Goal: Transaction & Acquisition: Purchase product/service

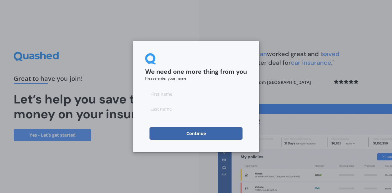
click at [204, 96] on input at bounding box center [196, 94] width 102 height 12
type input "Philippa"
type input "Walter"
click at [198, 134] on button "Continue" at bounding box center [195, 133] width 93 height 12
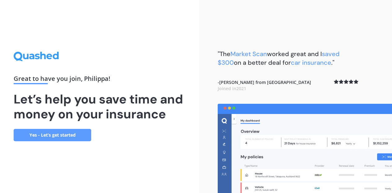
click at [77, 133] on link "Yes - Let’s get started" at bounding box center [52, 135] width 77 height 12
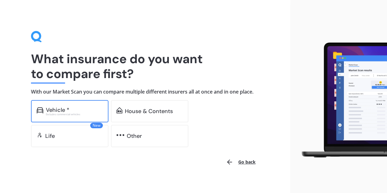
click at [67, 113] on div "Excludes commercial vehicles" at bounding box center [74, 114] width 57 height 2
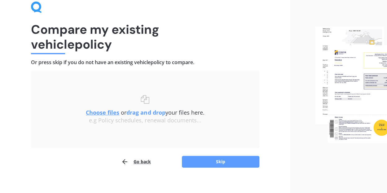
scroll to position [30, 0]
click at [215, 161] on button "Skip" at bounding box center [220, 162] width 77 height 12
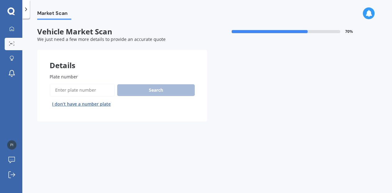
click at [104, 89] on input "Plate number" at bounding box center [82, 90] width 65 height 13
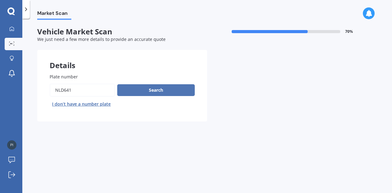
type input "NLD641"
click at [151, 91] on button "Search" at bounding box center [155, 90] width 77 height 12
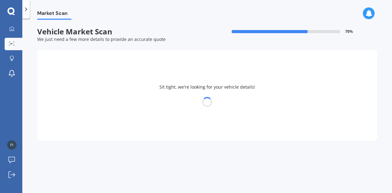
select select "TOYOTA"
select select "AQUA"
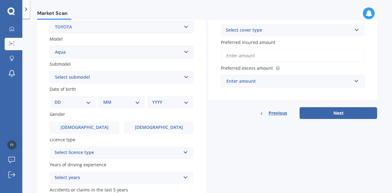
scroll to position [127, 0]
click at [89, 101] on select "DD 01 02 03 04 05 06 07 08 09 10 11 12 13 14 15 16 17 18 19 20 21 22 23 24 25 2…" at bounding box center [73, 102] width 36 height 7
select select "01"
click at [59, 99] on select "DD 01 02 03 04 05 06 07 08 09 10 11 12 13 14 15 16 17 18 19 20 21 22 23 24 25 2…" at bounding box center [73, 102] width 36 height 7
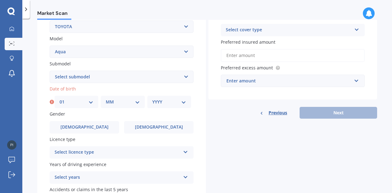
click at [123, 103] on select "MM 01 02 03 04 05 06 07 08 09 10 11 12" at bounding box center [123, 102] width 34 height 7
select select "07"
click at [106, 99] on select "MM 01 02 03 04 05 06 07 08 09 10 11 12" at bounding box center [123, 102] width 34 height 7
click at [169, 103] on select "YYYY 2025 2024 2023 2022 2021 2020 2019 2018 2017 2016 2015 2014 2013 2012 2011…" at bounding box center [169, 102] width 34 height 7
select select "1985"
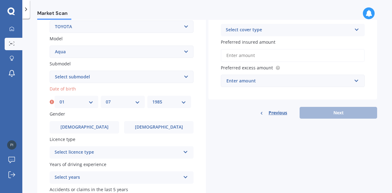
click at [152, 99] on select "YYYY 2025 2024 2023 2022 2021 2020 2019 2018 2017 2016 2015 2014 2013 2012 2011…" at bounding box center [169, 102] width 34 height 7
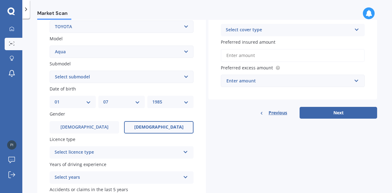
click at [145, 128] on label "[DEMOGRAPHIC_DATA]" at bounding box center [158, 127] width 69 height 12
click at [0, 0] on input "[DEMOGRAPHIC_DATA]" at bounding box center [0, 0] width 0 height 0
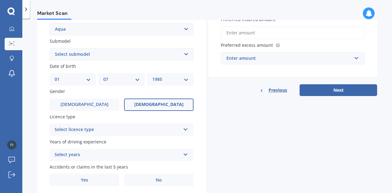
scroll to position [150, 0]
click at [145, 128] on div "Select licence type" at bounding box center [118, 129] width 126 height 7
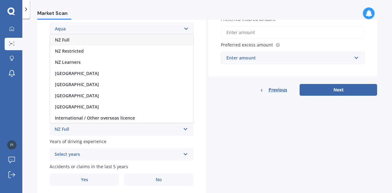
click at [140, 41] on div "NZ Full" at bounding box center [121, 39] width 143 height 11
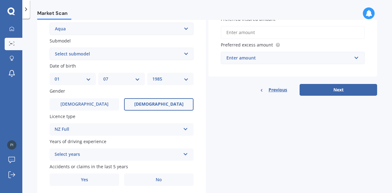
click at [132, 157] on div "Select years" at bounding box center [118, 154] width 126 height 7
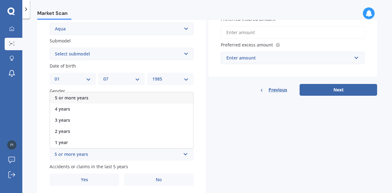
click at [137, 99] on div "5 or more years" at bounding box center [121, 97] width 143 height 11
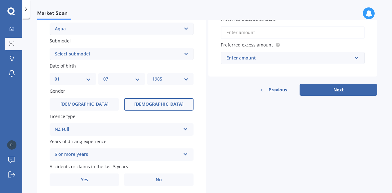
scroll to position [173, 0]
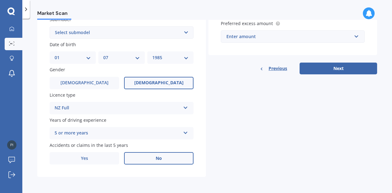
click at [148, 155] on label "No" at bounding box center [158, 158] width 69 height 12
click at [0, 0] on input "No" at bounding box center [0, 0] width 0 height 0
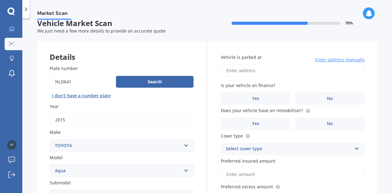
scroll to position [0, 0]
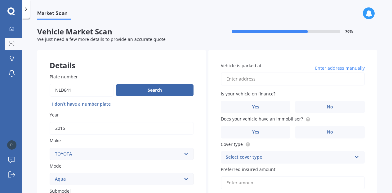
click at [304, 80] on input "Vehicle is parked at" at bounding box center [293, 78] width 144 height 13
type input "[STREET_ADDRESS]"
click at [305, 112] on label "No" at bounding box center [329, 107] width 69 height 12
click at [0, 0] on input "No" at bounding box center [0, 0] width 0 height 0
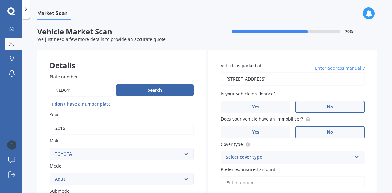
click at [333, 132] on label "No" at bounding box center [329, 132] width 69 height 12
click at [0, 0] on input "No" at bounding box center [0, 0] width 0 height 0
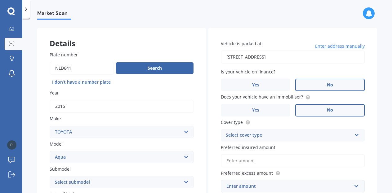
scroll to position [28, 0]
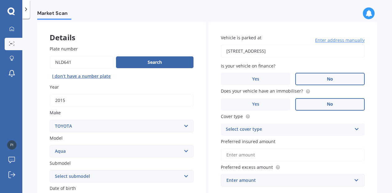
click at [333, 132] on div "Select cover type" at bounding box center [289, 129] width 126 height 7
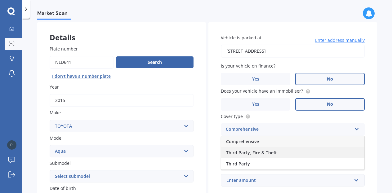
click at [318, 153] on div "Third Party, Fire & Theft" at bounding box center [292, 152] width 143 height 11
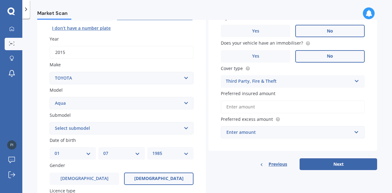
scroll to position [77, 0]
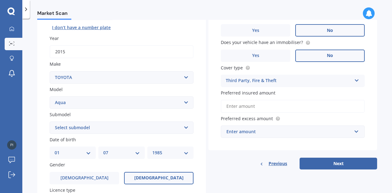
click at [308, 108] on input "Preferred insured amount" at bounding box center [293, 106] width 144 height 13
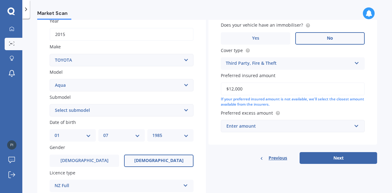
scroll to position [94, 0]
type input "$12,000"
click at [320, 124] on div "Enter amount" at bounding box center [288, 125] width 125 height 7
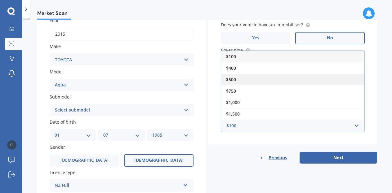
click at [320, 84] on div "$500" at bounding box center [292, 79] width 143 height 11
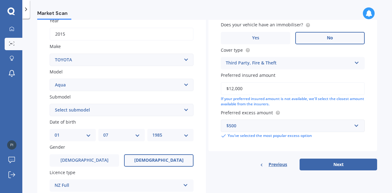
click at [336, 125] on div "$500" at bounding box center [288, 125] width 125 height 7
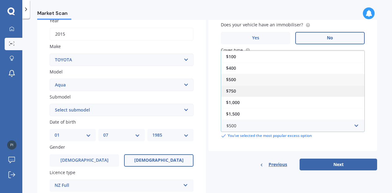
click at [312, 95] on div "$750" at bounding box center [292, 90] width 143 height 11
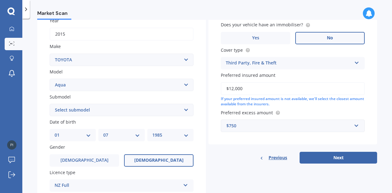
click at [306, 126] on div "$750" at bounding box center [288, 125] width 125 height 7
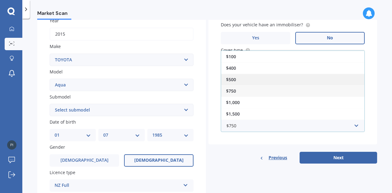
click at [301, 82] on div "$500" at bounding box center [292, 79] width 143 height 11
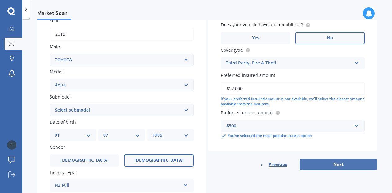
click at [320, 163] on button "Next" at bounding box center [337, 165] width 77 height 12
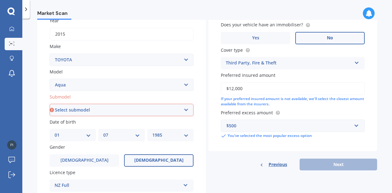
click at [155, 106] on select "Select submodel (All Other) Hatchback Hybrid" at bounding box center [122, 110] width 144 height 12
select select "HYBRID"
click at [50, 104] on select "Select submodel (All Other) Hatchback Hybrid" at bounding box center [122, 110] width 144 height 12
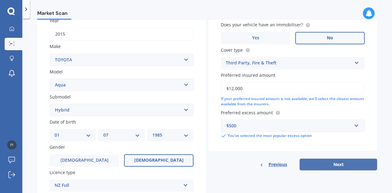
click at [343, 167] on button "Next" at bounding box center [337, 165] width 77 height 12
select select "01"
select select "07"
select select "1985"
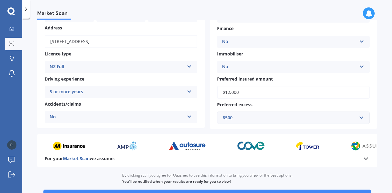
scroll to position [127, 0]
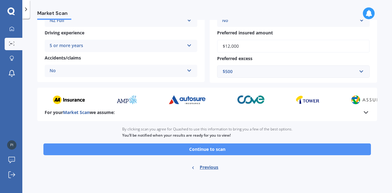
click at [275, 150] on button "Continue to scan" at bounding box center [206, 149] width 327 height 12
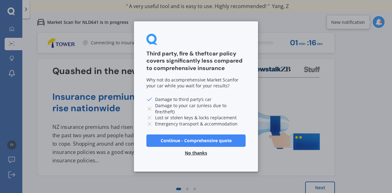
click at [211, 139] on button "Continue - Comprehensive quote" at bounding box center [195, 140] width 99 height 12
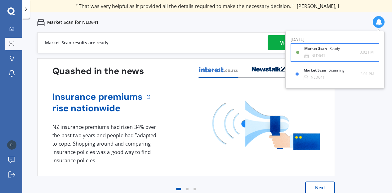
click at [323, 50] on b "Market Scan" at bounding box center [316, 48] width 25 height 4
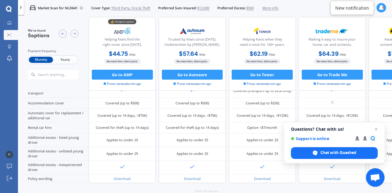
scroll to position [166, 0]
click at [69, 61] on span "Yearly" at bounding box center [65, 60] width 24 height 7
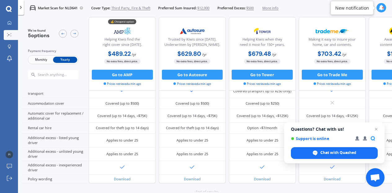
click at [39, 62] on span "Monthly" at bounding box center [41, 60] width 24 height 7
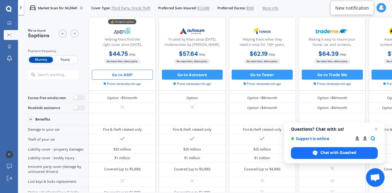
scroll to position [0, 0]
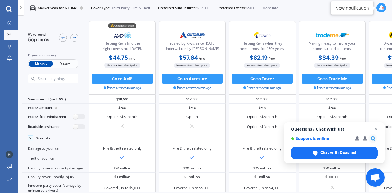
click at [381, 9] on icon at bounding box center [381, 8] width 6 height 6
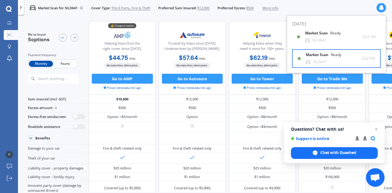
click at [339, 59] on div "Market Scan Ready" at bounding box center [326, 56] width 43 height 7
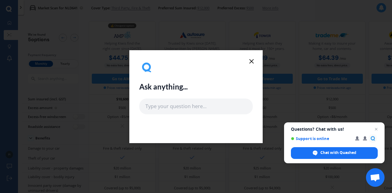
click at [253, 60] on icon at bounding box center [251, 61] width 7 height 7
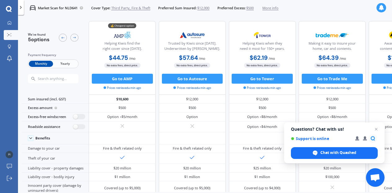
click at [383, 9] on icon at bounding box center [381, 8] width 6 height 6
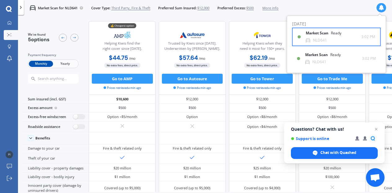
click at [331, 32] on div "Ready" at bounding box center [336, 33] width 11 height 4
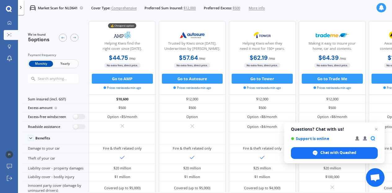
click at [265, 7] on span "More info" at bounding box center [256, 8] width 16 height 5
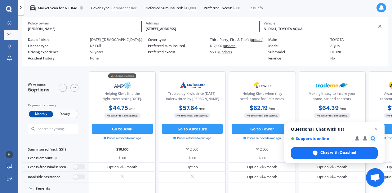
click at [384, 10] on div at bounding box center [380, 7] width 9 height 9
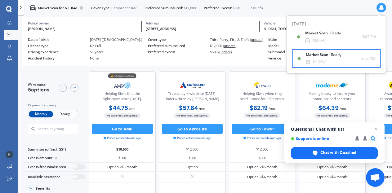
click at [343, 60] on div "Market Scan Ready NLD641" at bounding box center [332, 58] width 55 height 11
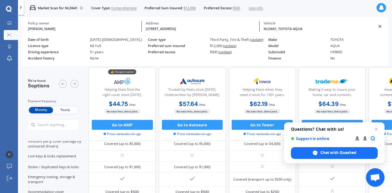
scroll to position [118, 0]
click at [376, 130] on span "Close chat" at bounding box center [376, 129] width 8 height 8
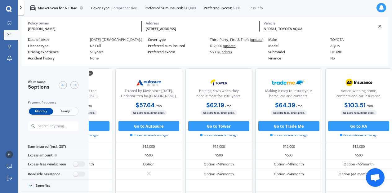
scroll to position [0, 57]
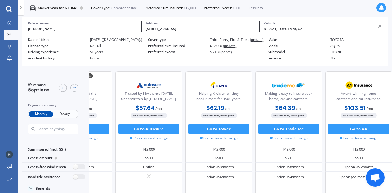
click at [379, 28] on icon at bounding box center [379, 26] width 5 height 5
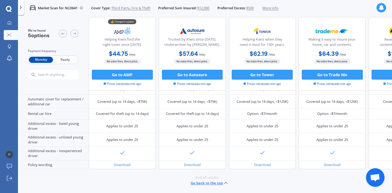
scroll to position [0, 0]
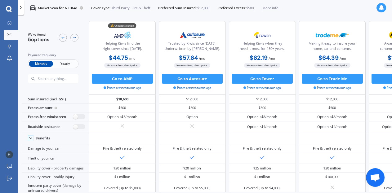
click at [126, 8] on span "Third Party, Fire & Theft" at bounding box center [130, 8] width 39 height 5
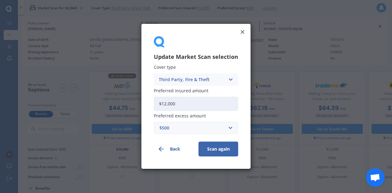
click at [243, 32] on icon at bounding box center [242, 32] width 6 height 6
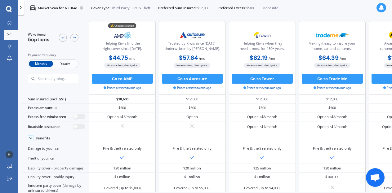
click at [20, 7] on polyline at bounding box center [20, 7] width 1 height 2
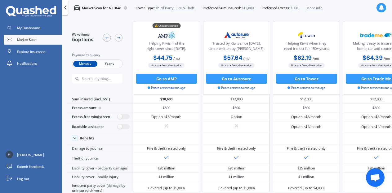
click at [64, 8] on icon at bounding box center [65, 7] width 5 height 5
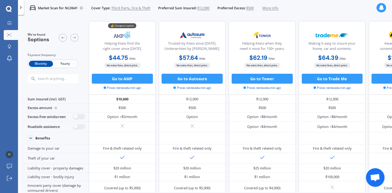
click at [377, 7] on div at bounding box center [380, 7] width 9 height 9
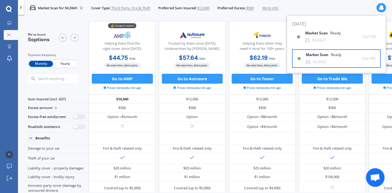
click at [352, 50] on div "Market Scan Ready NLD641 3:02 PM 3:02 PM" at bounding box center [335, 58] width 77 height 17
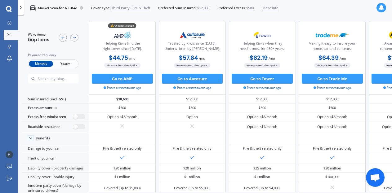
click at [381, 7] on icon at bounding box center [381, 8] width 6 height 6
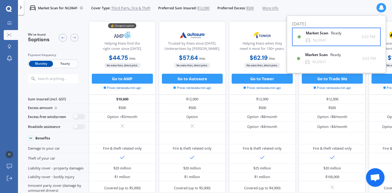
click at [318, 40] on div "NLD641" at bounding box center [320, 40] width 14 height 4
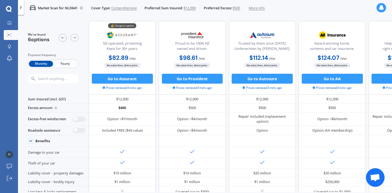
click at [62, 64] on span "Yearly" at bounding box center [65, 64] width 24 height 7
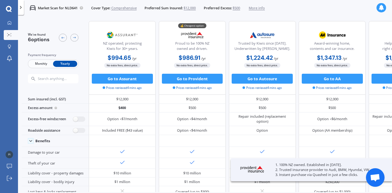
click at [37, 63] on span "Monthly" at bounding box center [41, 64] width 24 height 7
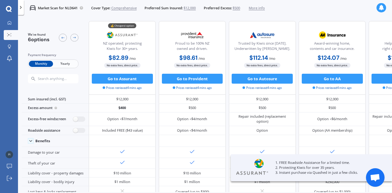
click at [383, 9] on icon at bounding box center [381, 8] width 6 height 6
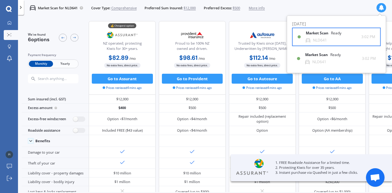
click at [333, 36] on div "Market Scan Ready" at bounding box center [326, 34] width 43 height 7
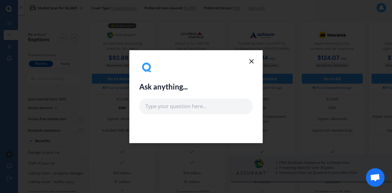
click at [251, 63] on icon at bounding box center [251, 61] width 7 height 7
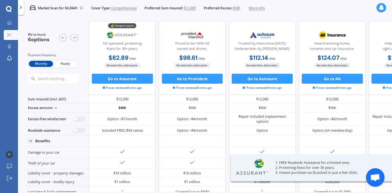
click at [380, 8] on icon at bounding box center [381, 8] width 6 height 6
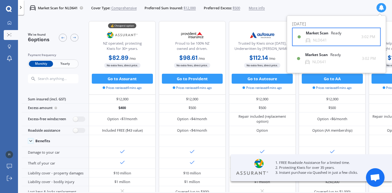
click at [334, 34] on div "Ready" at bounding box center [336, 33] width 11 height 4
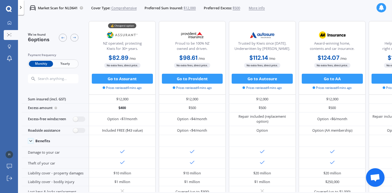
click at [381, 7] on icon at bounding box center [381, 8] width 6 height 6
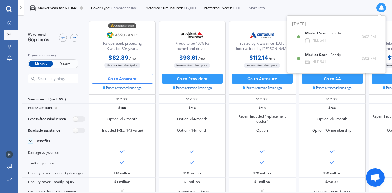
click at [117, 76] on button "Go to Assurant" at bounding box center [122, 79] width 61 height 10
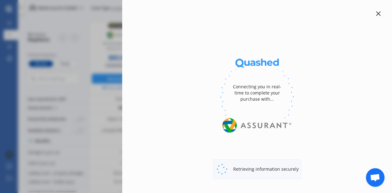
select select "full"
select select "0"
select select "Auckland West Country / Rodney / Gulf Islands"
select select "TOYOTA"
select select "AQUA"
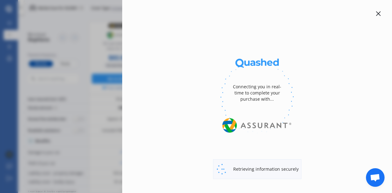
select select "HYBRID"
select select "Monthly"
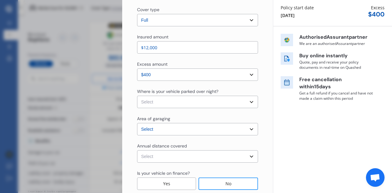
scroll to position [73, 0]
drag, startPoint x: 237, startPoint y: 103, endPoint x: 230, endPoint y: 101, distance: 6.7
click at [230, 101] on select "Select In a garage On own property On street or road" at bounding box center [197, 101] width 121 height 12
select select "In a garage"
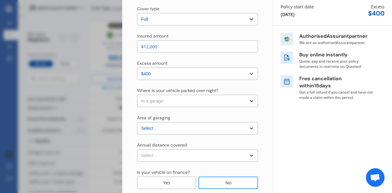
click at [137, 95] on select "Select In a garage On own property On street or road" at bounding box center [197, 101] width 121 height 12
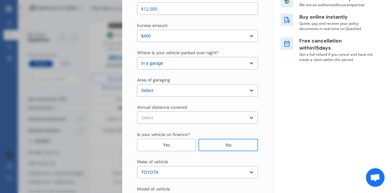
scroll to position [112, 0]
click at [220, 117] on select "Select Low (less than 15,000km per year) Average (15,000-30,000km per year) Hig…" at bounding box center [197, 117] width 121 height 12
select select "20000"
click at [137, 111] on select "Select Low (less than 15,000km per year) Average (15,000-30,000km per year) Hig…" at bounding box center [197, 117] width 121 height 12
click at [226, 142] on div "No" at bounding box center [227, 144] width 59 height 12
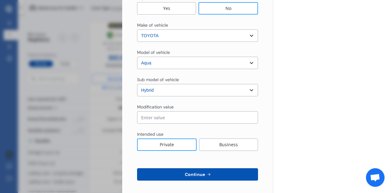
scroll to position [250, 0]
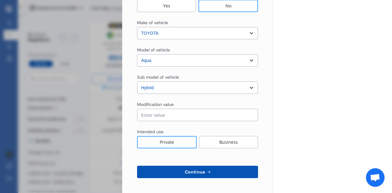
click at [195, 173] on span "Continue" at bounding box center [194, 171] width 23 height 5
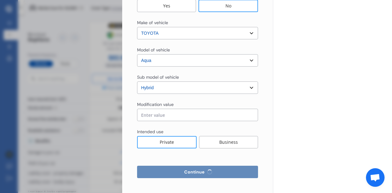
select select "Miss"
select select "01"
select select "07"
select select "1985"
select select "full"
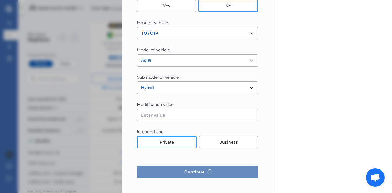
select select "more than 4 years"
select select "New Zealand"
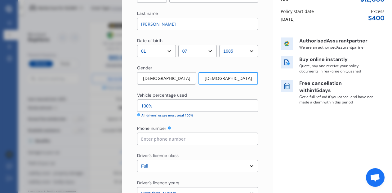
scroll to position [69, 0]
drag, startPoint x: 187, startPoint y: 135, endPoint x: 182, endPoint y: 139, distance: 6.1
click at [182, 139] on input at bounding box center [197, 138] width 121 height 12
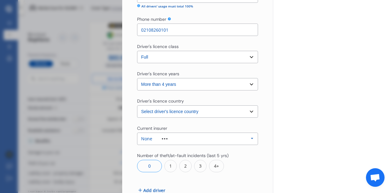
scroll to position [178, 0]
type input "02108260101"
click at [182, 139] on div "None Allianz AAI AMI IAG - NZI/State Lumley Vero Unknown Other Insurer None Pro…" at bounding box center [197, 138] width 121 height 12
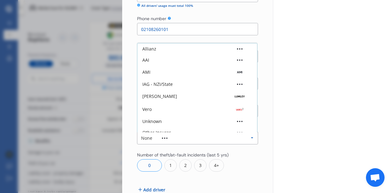
scroll to position [17, 0]
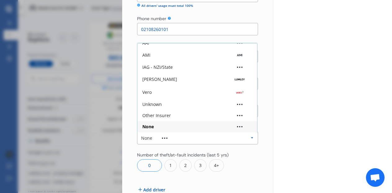
click at [177, 126] on div "None" at bounding box center [197, 127] width 110 height 4
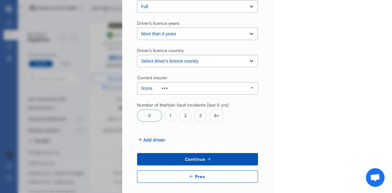
scroll to position [233, 0]
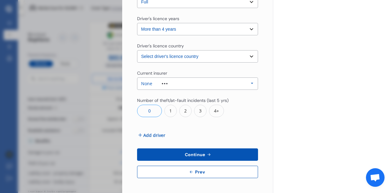
click at [203, 155] on span "Continue" at bounding box center [194, 154] width 23 height 5
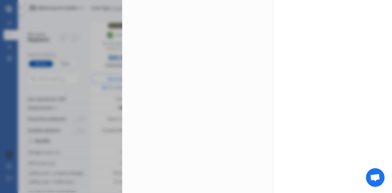
scroll to position [0, 0]
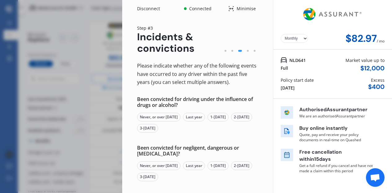
click at [166, 117] on div "Never, or over 5 yrs ago" at bounding box center [158, 117] width 43 height 9
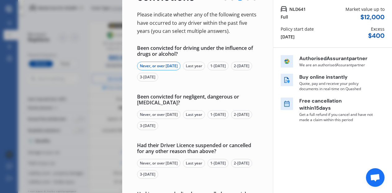
scroll to position [51, 0]
click at [171, 114] on div "Never, or over 5 yrs ago" at bounding box center [158, 114] width 43 height 9
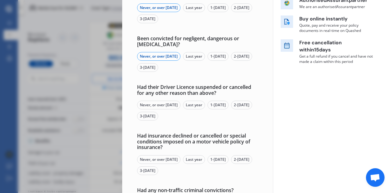
scroll to position [110, 0]
click at [168, 106] on div "Never, or over 5 yrs ago" at bounding box center [158, 104] width 43 height 9
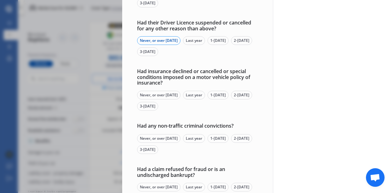
scroll to position [174, 0]
click at [170, 95] on div "Never, or over 5 yrs ago" at bounding box center [158, 94] width 43 height 9
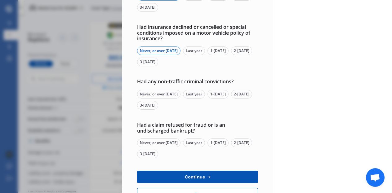
scroll to position [224, 0]
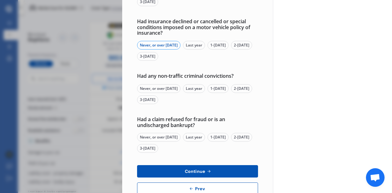
click at [166, 88] on div "Never, or over 5 yrs ago" at bounding box center [158, 88] width 43 height 9
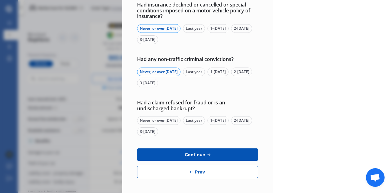
click at [167, 120] on div "Never, or over 5 yrs ago" at bounding box center [158, 120] width 43 height 9
click at [202, 152] on span "Continue" at bounding box center [194, 154] width 23 height 5
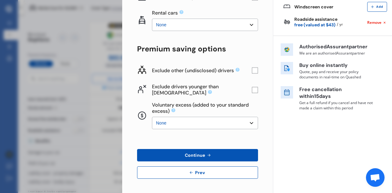
scroll to position [0, 0]
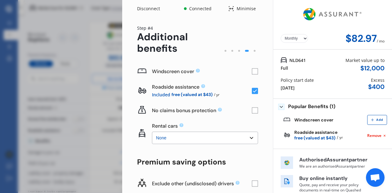
click at [252, 72] on rect at bounding box center [255, 71] width 6 height 6
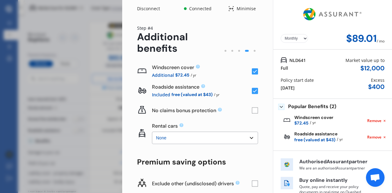
click at [252, 72] on rect at bounding box center [255, 71] width 6 height 6
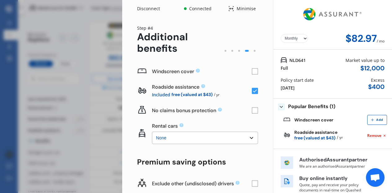
click at [252, 72] on rect at bounding box center [255, 71] width 6 height 6
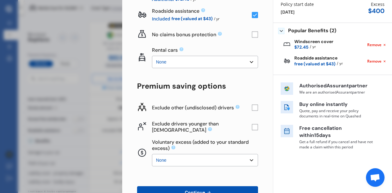
scroll to position [76, 0]
click at [252, 108] on rect at bounding box center [255, 107] width 6 height 6
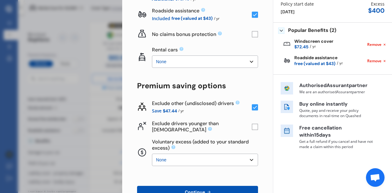
click at [253, 127] on rect at bounding box center [255, 127] width 6 height 6
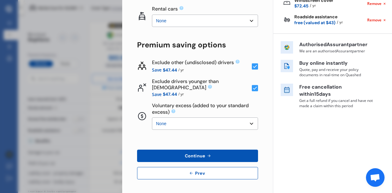
scroll to position [118, 0]
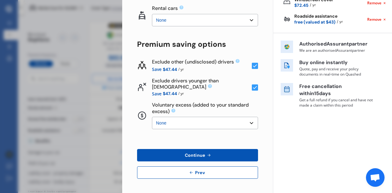
click at [243, 121] on select "None $500 $1,000" at bounding box center [205, 123] width 106 height 12
drag, startPoint x: 243, startPoint y: 121, endPoint x: 233, endPoint y: 137, distance: 18.5
drag, startPoint x: 233, startPoint y: 137, endPoint x: 214, endPoint y: 153, distance: 24.8
click at [214, 153] on button "Continue" at bounding box center [197, 155] width 121 height 12
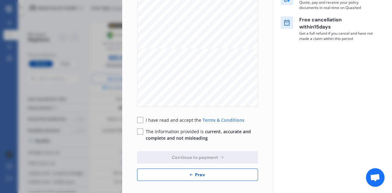
scroll to position [135, 0]
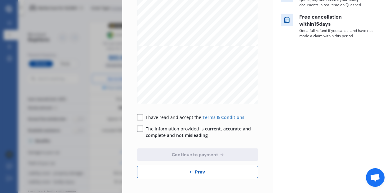
click at [143, 118] on rect at bounding box center [140, 117] width 6 height 6
click at [139, 129] on rect at bounding box center [140, 129] width 6 height 6
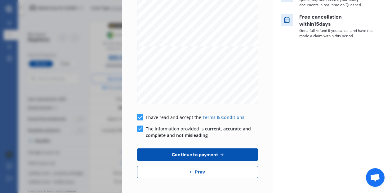
click at [202, 155] on span "Continue to payment" at bounding box center [194, 154] width 49 height 5
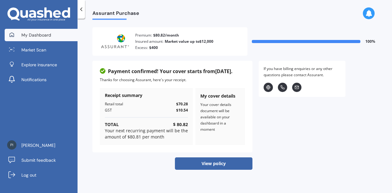
click at [44, 37] on span "My Dashboard" at bounding box center [36, 35] width 30 height 6
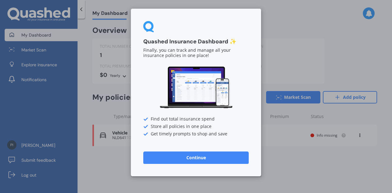
click at [195, 156] on button "Continue" at bounding box center [195, 157] width 105 height 12
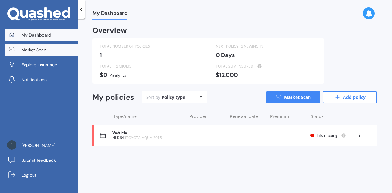
click at [53, 53] on link "Market Scan" at bounding box center [41, 50] width 73 height 12
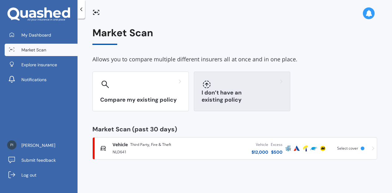
click at [229, 96] on h3 "I don’t have an existing policy" at bounding box center [241, 96] width 81 height 14
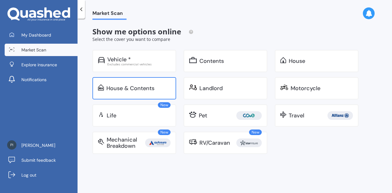
click at [146, 86] on div "House & Contents" at bounding box center [130, 88] width 48 height 6
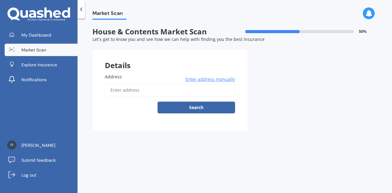
click at [144, 92] on input "Address" at bounding box center [170, 90] width 130 height 13
type input "[STREET_ADDRESS]"
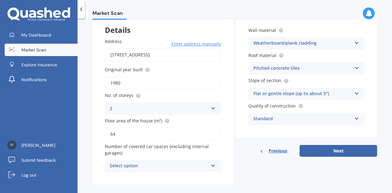
scroll to position [43, 0]
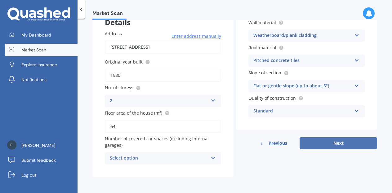
click at [314, 144] on button "Next" at bounding box center [337, 143] width 77 height 12
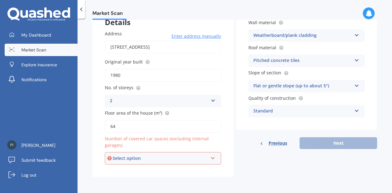
click at [200, 158] on div "Select option" at bounding box center [159, 158] width 95 height 7
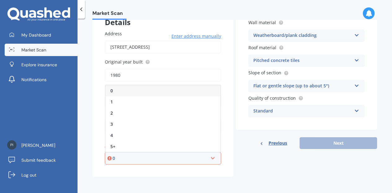
click at [200, 158] on div "0" at bounding box center [159, 158] width 95 height 7
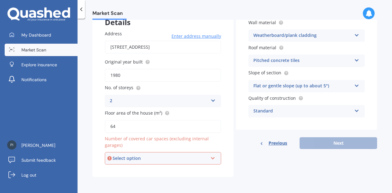
click at [200, 158] on div "Select option" at bounding box center [159, 158] width 95 height 7
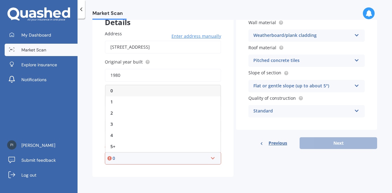
click at [177, 91] on div "0" at bounding box center [162, 90] width 115 height 11
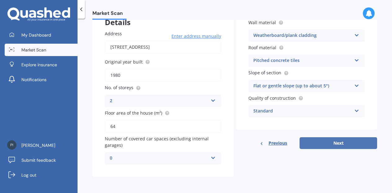
click at [340, 143] on button "Next" at bounding box center [337, 143] width 77 height 12
select select "01"
select select "07"
select select "1985"
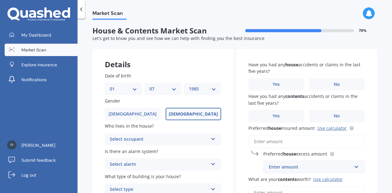
scroll to position [0, 0]
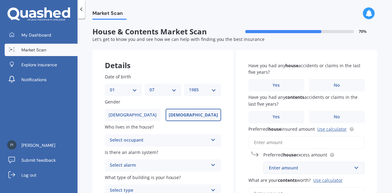
click at [188, 141] on div "Select occupant" at bounding box center [159, 140] width 98 height 7
click at [183, 150] on div "Owner" at bounding box center [163, 152] width 116 height 11
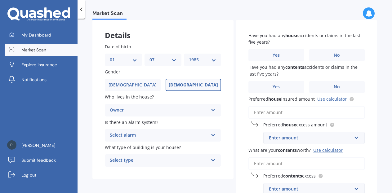
click at [181, 136] on div "Select alarm" at bounding box center [159, 135] width 98 height 7
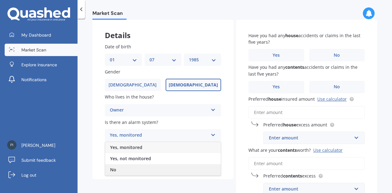
click at [164, 169] on div "No" at bounding box center [163, 169] width 116 height 11
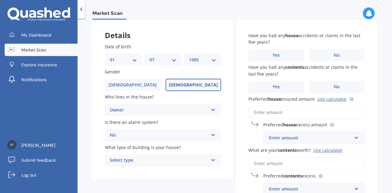
click at [162, 162] on div "Select type" at bounding box center [159, 160] width 98 height 7
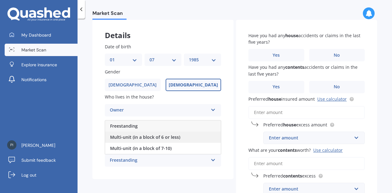
click at [159, 137] on span "Multi-unit (in a block of 6 or less)" at bounding box center [145, 137] width 70 height 6
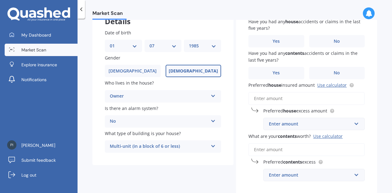
scroll to position [45, 0]
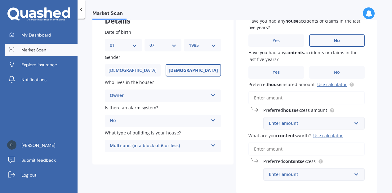
click at [336, 37] on label "No" at bounding box center [337, 40] width 56 height 12
click at [0, 0] on input "No" at bounding box center [0, 0] width 0 height 0
click at [329, 70] on label "No" at bounding box center [337, 72] width 56 height 12
click at [0, 0] on input "No" at bounding box center [0, 0] width 0 height 0
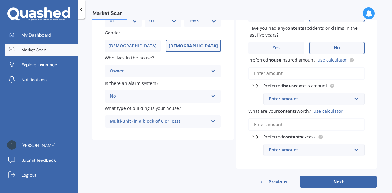
scroll to position [69, 0]
click at [329, 61] on link "Use calculator" at bounding box center [331, 60] width 29 height 6
click at [304, 72] on input "Preferred house insured amount Use calculator" at bounding box center [306, 73] width 116 height 13
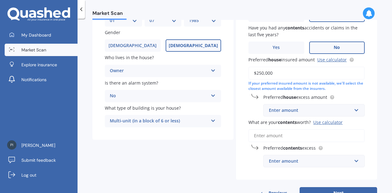
type input "$250,000"
click at [309, 113] on div "Enter amount" at bounding box center [310, 110] width 83 height 7
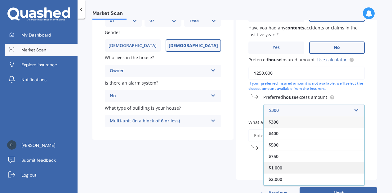
click at [305, 169] on div "$1,000" at bounding box center [313, 167] width 101 height 11
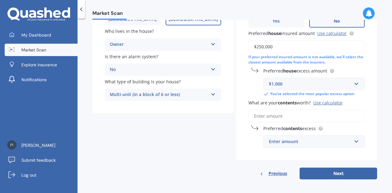
scroll to position [99, 0]
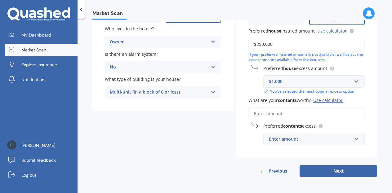
click at [327, 101] on div "Use calculator" at bounding box center [327, 100] width 29 height 6
click at [327, 107] on input "What are your contents worth? Use calculator" at bounding box center [306, 113] width 116 height 13
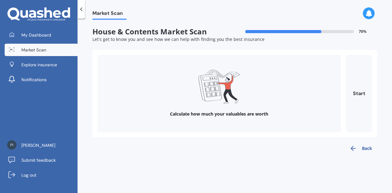
scroll to position [0, 0]
click at [358, 94] on button "Start" at bounding box center [358, 93] width 26 height 77
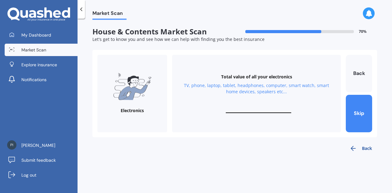
click at [260, 110] on input "text" at bounding box center [258, 110] width 65 height 6
type input "$3,000"
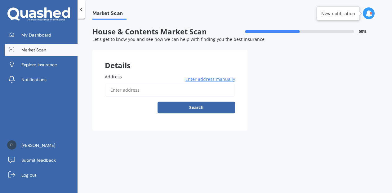
click at [204, 89] on input "Address" at bounding box center [170, 90] width 130 height 13
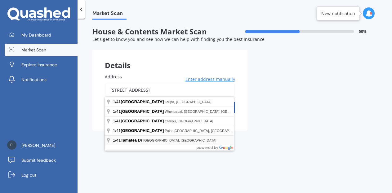
type input "[STREET_ADDRESS]"
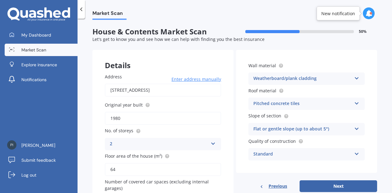
scroll to position [43, 0]
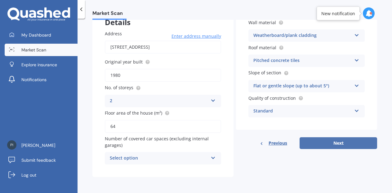
click at [328, 143] on button "Next" at bounding box center [337, 143] width 77 height 12
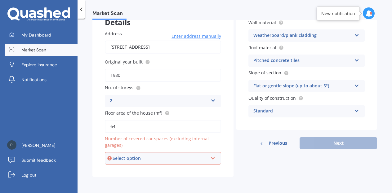
click at [190, 160] on div "Select option" at bounding box center [159, 158] width 95 height 7
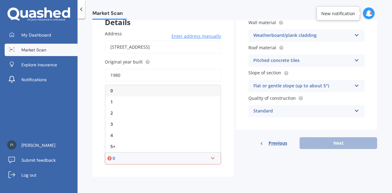
click at [152, 91] on div "0" at bounding box center [162, 90] width 115 height 11
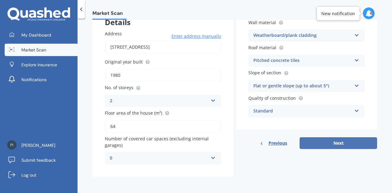
click at [356, 142] on button "Next" at bounding box center [337, 143] width 77 height 12
select select "01"
select select "07"
select select "1985"
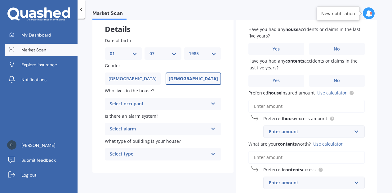
scroll to position [37, 0]
click at [168, 108] on div "Select occupant Owner Owner + Boarder" at bounding box center [163, 104] width 116 height 12
click at [161, 119] on div "Owner" at bounding box center [163, 115] width 116 height 11
click at [160, 126] on div "Select alarm" at bounding box center [159, 128] width 98 height 7
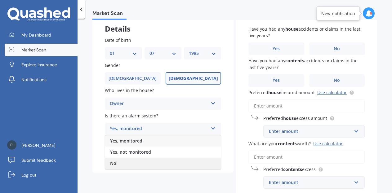
click at [147, 163] on div "No" at bounding box center [163, 163] width 116 height 11
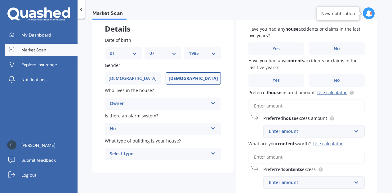
click at [150, 153] on div "Select type" at bounding box center [159, 153] width 98 height 7
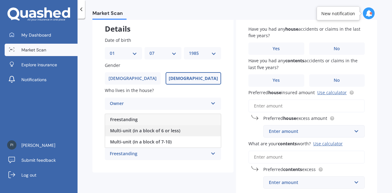
click at [149, 135] on div "Multi-unit (in a block of 6 or less)" at bounding box center [163, 130] width 116 height 11
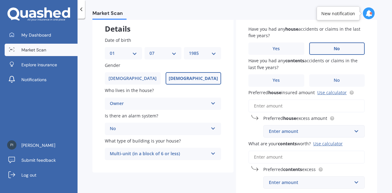
click at [336, 51] on span "No" at bounding box center [336, 48] width 6 height 5
click at [0, 0] on input "No" at bounding box center [0, 0] width 0 height 0
click at [329, 77] on label "No" at bounding box center [337, 80] width 56 height 12
click at [0, 0] on input "No" at bounding box center [0, 0] width 0 height 0
click at [303, 108] on input "Preferred house insured amount Use calculator" at bounding box center [306, 105] width 116 height 13
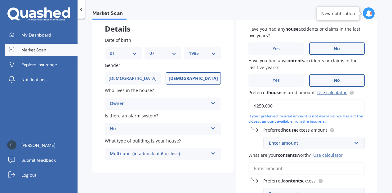
type input "$250,000"
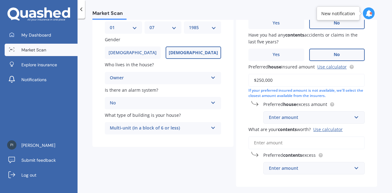
scroll to position [63, 0]
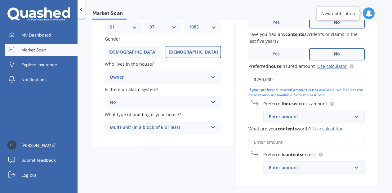
click at [291, 117] on div "Enter amount" at bounding box center [310, 116] width 83 height 7
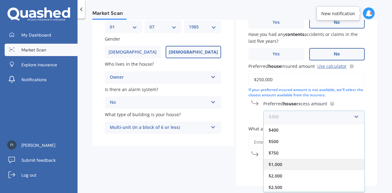
scroll to position [92, 0]
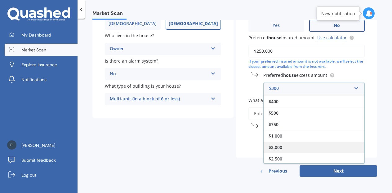
click at [284, 147] on div "$2,000" at bounding box center [313, 147] width 101 height 11
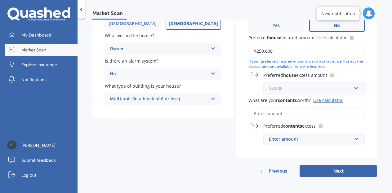
click at [354, 88] on input "text" at bounding box center [312, 88] width 96 height 12
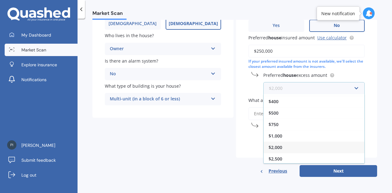
click at [352, 88] on input "text" at bounding box center [312, 88] width 96 height 12
click at [287, 146] on div "$2,000" at bounding box center [313, 147] width 101 height 11
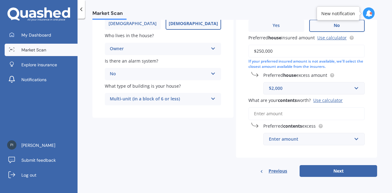
click at [328, 99] on div "Use calculator" at bounding box center [327, 100] width 29 height 6
click at [328, 107] on input "What are your contents worth? Use calculator" at bounding box center [306, 113] width 116 height 13
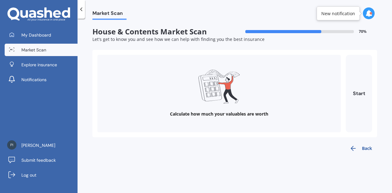
scroll to position [0, 0]
click at [359, 95] on button "Start" at bounding box center [358, 93] width 26 height 77
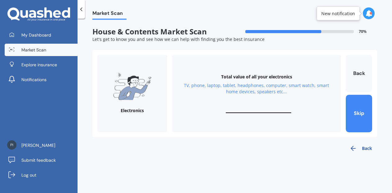
click at [266, 107] on div "Total value of all your electronics TV, phone, laptop, tablet, headphones, comp…" at bounding box center [256, 93] width 169 height 77
click at [237, 108] on input "text" at bounding box center [258, 110] width 65 height 6
type input "$3,000"
click at [353, 112] on button "Next" at bounding box center [358, 113] width 26 height 37
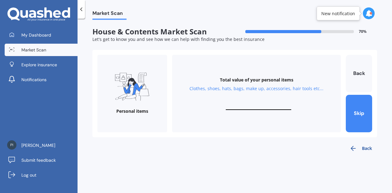
click at [259, 106] on input "text" at bounding box center [258, 107] width 65 height 6
type input "$10,000"
click at [352, 119] on button "Next" at bounding box center [358, 113] width 26 height 37
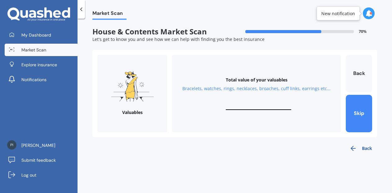
click at [253, 108] on input "text" at bounding box center [258, 107] width 65 height 6
type input "$2,000"
click at [363, 113] on button "Next" at bounding box center [358, 113] width 26 height 37
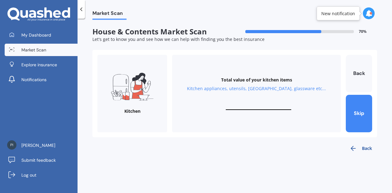
click at [252, 104] on input "text" at bounding box center [258, 107] width 65 height 6
type input "$1,000"
click at [355, 105] on button "Next" at bounding box center [358, 113] width 26 height 37
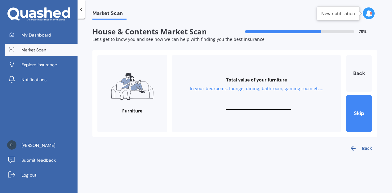
click at [254, 103] on div "Total value of your furniture In your bedrooms, lounge, dining, bathroom, gamin…" at bounding box center [256, 93] width 169 height 77
click at [245, 108] on input "text" at bounding box center [258, 107] width 65 height 6
type input "$4,000"
click at [354, 111] on button "Next" at bounding box center [358, 113] width 26 height 37
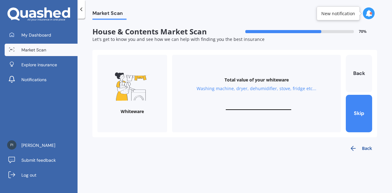
click at [233, 106] on input "text" at bounding box center [258, 107] width 65 height 6
type input "$5,000"
click at [362, 107] on button "Next" at bounding box center [358, 113] width 26 height 37
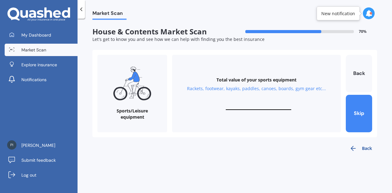
click at [253, 106] on input "text" at bounding box center [258, 107] width 65 height 6
type input "$5,000"
click at [356, 113] on button "Next" at bounding box center [358, 113] width 26 height 37
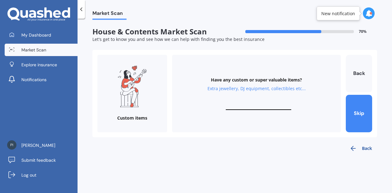
click at [250, 106] on input "text" at bounding box center [258, 107] width 65 height 6
type input "$2,000"
click at [360, 109] on button "Finish" at bounding box center [358, 113] width 26 height 37
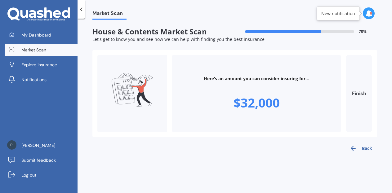
click at [355, 95] on button "Finish" at bounding box center [358, 93] width 26 height 77
type input "$32,000"
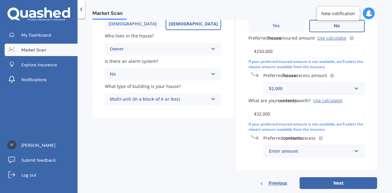
scroll to position [92, 0]
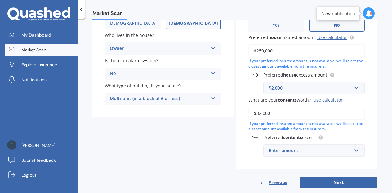
click at [304, 151] on div "Enter amount" at bounding box center [310, 150] width 83 height 7
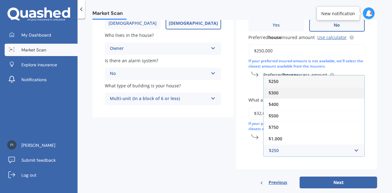
click at [305, 93] on div "$300" at bounding box center [313, 92] width 101 height 11
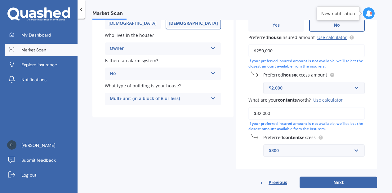
scroll to position [104, 0]
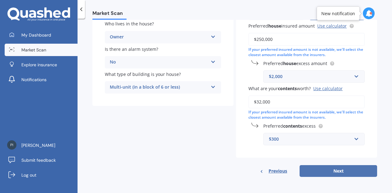
click at [330, 171] on button "Next" at bounding box center [337, 171] width 77 height 12
select select "01"
select select "07"
select select "1985"
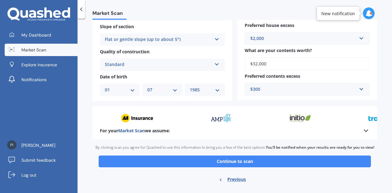
scroll to position [223, 0]
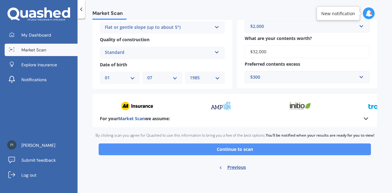
click at [244, 148] on button "Continue to scan" at bounding box center [235, 149] width 272 height 12
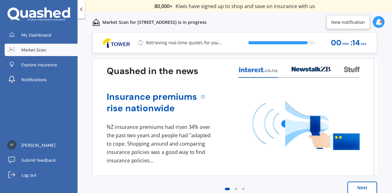
scroll to position [7, 0]
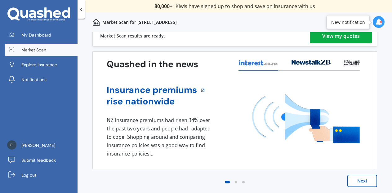
click at [356, 34] on div "View my quotes" at bounding box center [340, 36] width 37 height 15
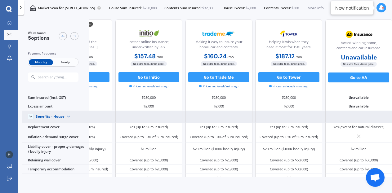
scroll to position [3, 57]
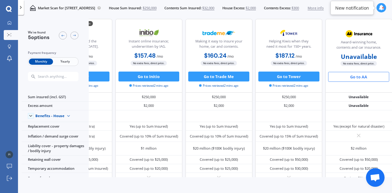
click at [353, 78] on button "Go to AA" at bounding box center [358, 77] width 61 height 10
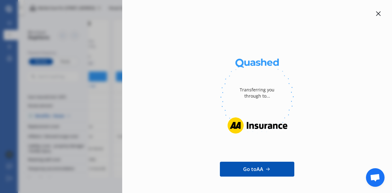
click at [376, 13] on icon at bounding box center [377, 13] width 5 height 5
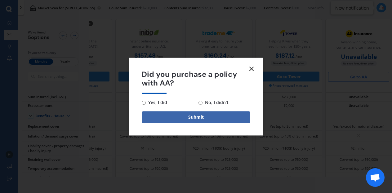
click at [199, 103] on input "No, I didn't" at bounding box center [200, 103] width 4 height 4
radio input "true"
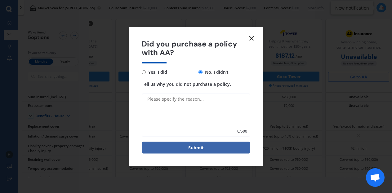
click at [252, 39] on line at bounding box center [251, 38] width 4 height 4
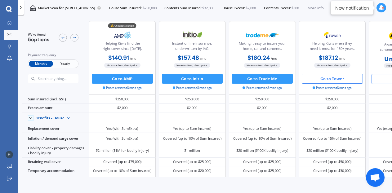
scroll to position [0, 57]
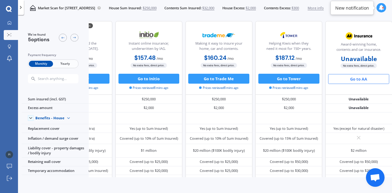
click at [357, 80] on button "Go to AA" at bounding box center [358, 79] width 61 height 10
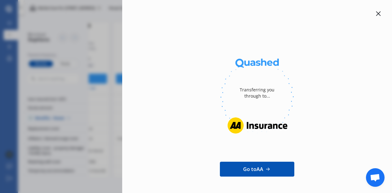
click at [375, 13] on icon at bounding box center [377, 13] width 5 height 5
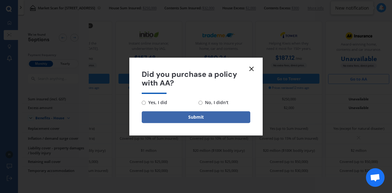
click at [143, 101] on input "Yes, I did" at bounding box center [144, 103] width 4 height 4
radio input "true"
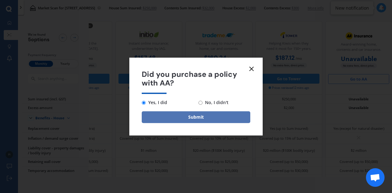
click at [189, 121] on button "Submit" at bounding box center [196, 117] width 108 height 12
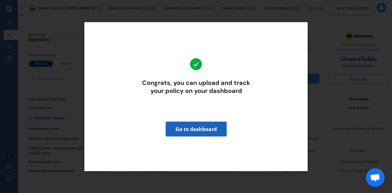
click at [191, 129] on link "Go to dashboard" at bounding box center [195, 128] width 61 height 15
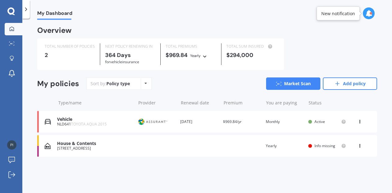
click at [361, 147] on div "View option View policy Delete" at bounding box center [360, 146] width 6 height 6
click at [263, 163] on div "Overview TOTAL NUMBER OF POLICIES 2 NEXT POLICY RENEWING IN 364 Days for Vehicl…" at bounding box center [207, 99] width 340 height 144
click at [342, 147] on circle at bounding box center [343, 146] width 4 height 4
click at [325, 145] on span "Info missing" at bounding box center [324, 145] width 21 height 5
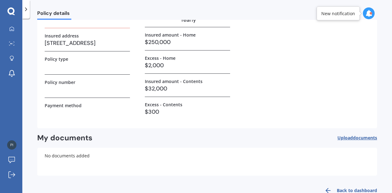
scroll to position [68, 0]
